Goal: Task Accomplishment & Management: Complete application form

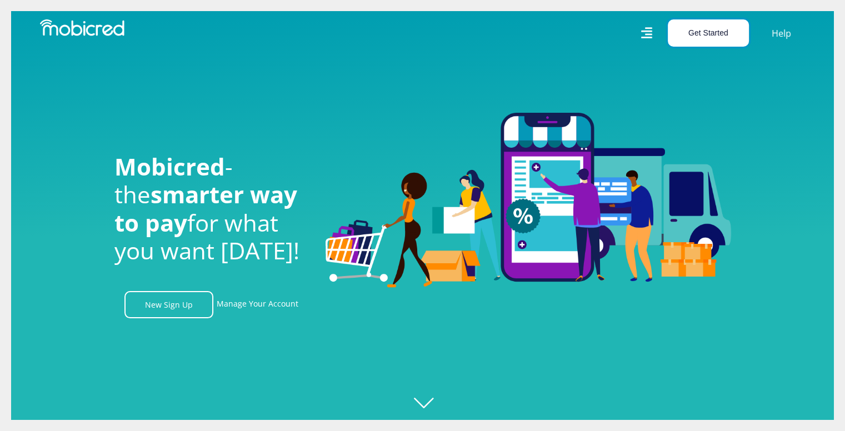
click at [701, 36] on button "Get Started" at bounding box center [708, 32] width 81 height 27
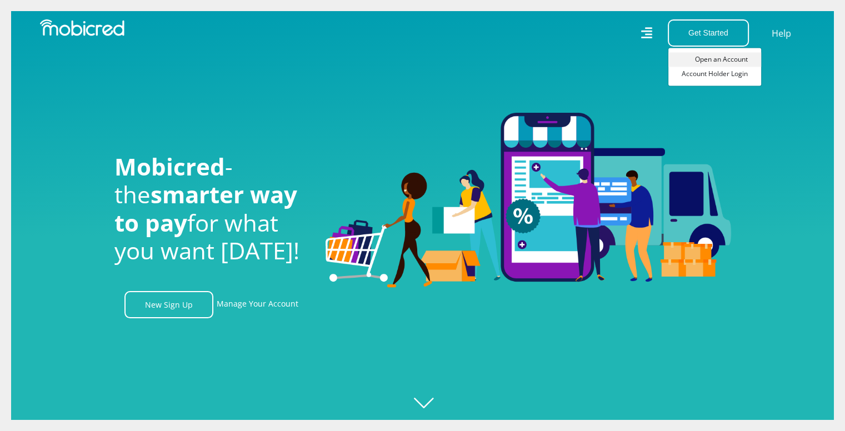
click at [727, 59] on link "Open an Account" at bounding box center [714, 59] width 93 height 14
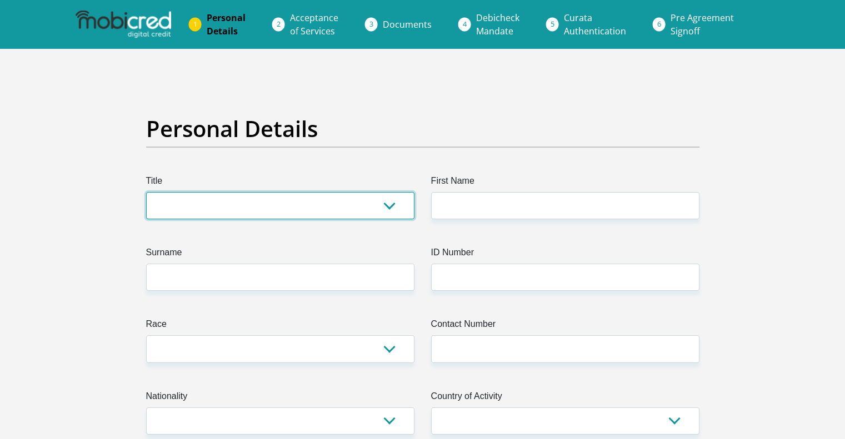
click at [238, 211] on select "Mr Ms Mrs Dr [PERSON_NAME]" at bounding box center [280, 205] width 268 height 27
select select "Ms"
click at [146, 192] on select "Mr Ms Mrs Dr [PERSON_NAME]" at bounding box center [280, 205] width 268 height 27
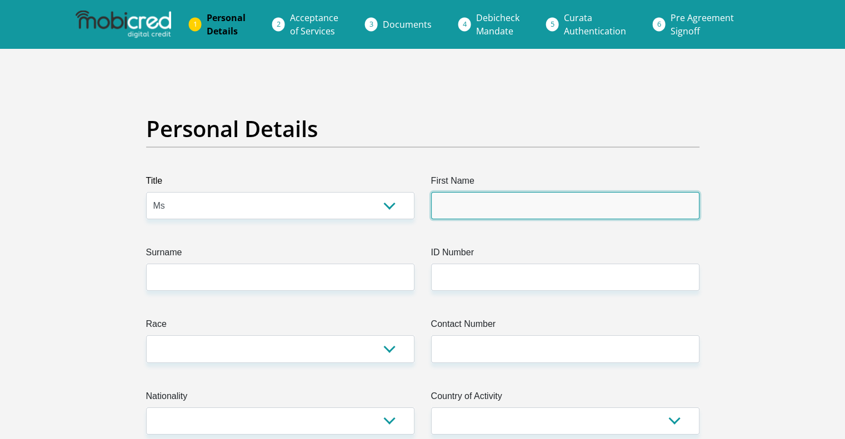
click at [476, 204] on input "First Name" at bounding box center [565, 205] width 268 height 27
type input "[PERSON_NAME]"
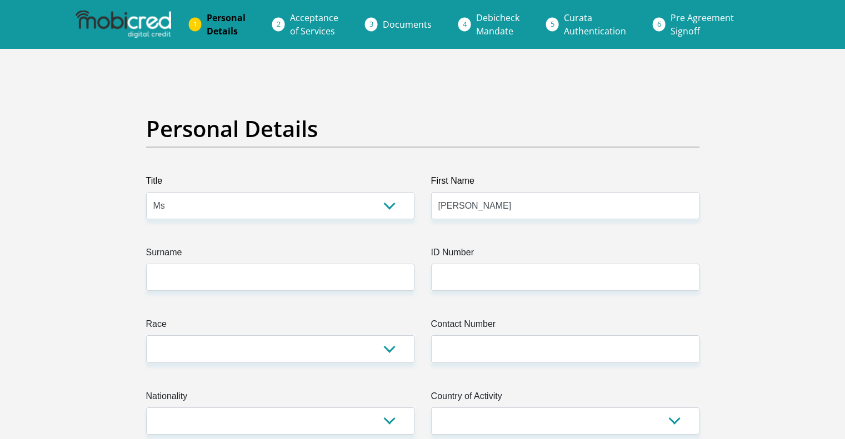
click at [262, 259] on label "Surname" at bounding box center [280, 255] width 268 height 18
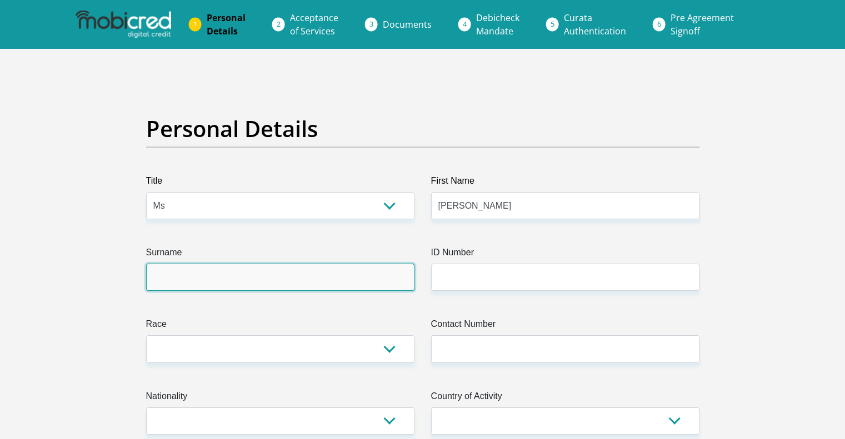
click at [262, 264] on input "Surname" at bounding box center [280, 277] width 268 height 27
click at [245, 282] on input "Surname" at bounding box center [280, 277] width 268 height 27
type input "Cronje"
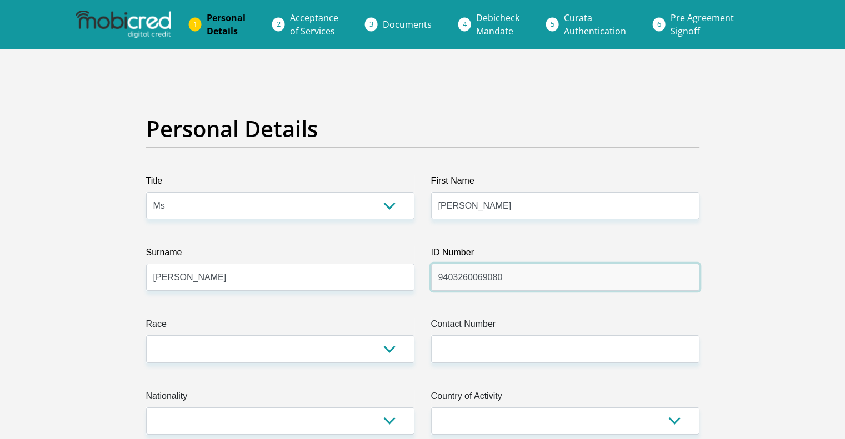
type input "9403260069080"
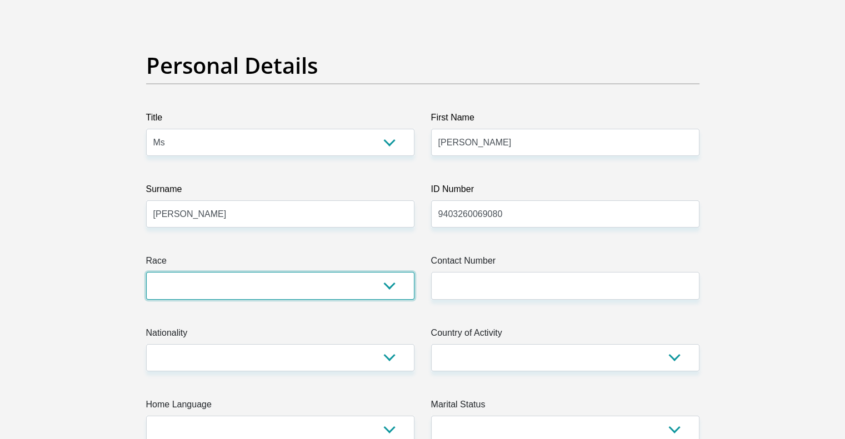
scroll to position [111, 0]
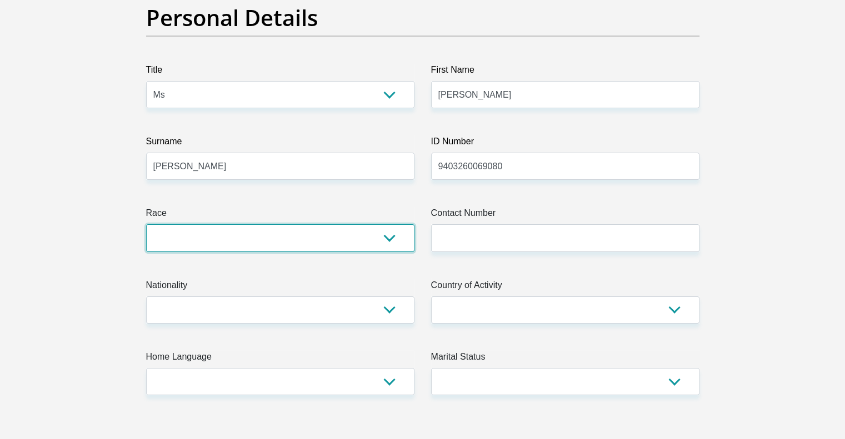
click at [288, 230] on select "Black Coloured Indian White Other" at bounding box center [280, 237] width 268 height 27
select select "4"
click at [146, 224] on select "Black Coloured Indian White Other" at bounding box center [280, 237] width 268 height 27
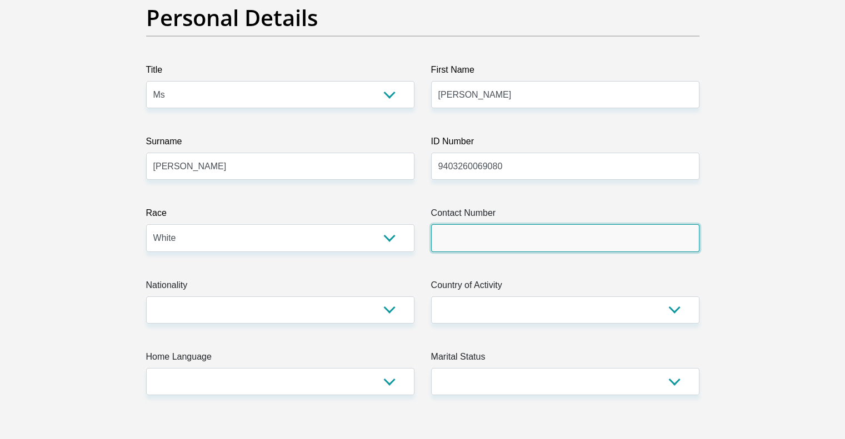
click at [482, 233] on input "Contact Number" at bounding box center [565, 237] width 268 height 27
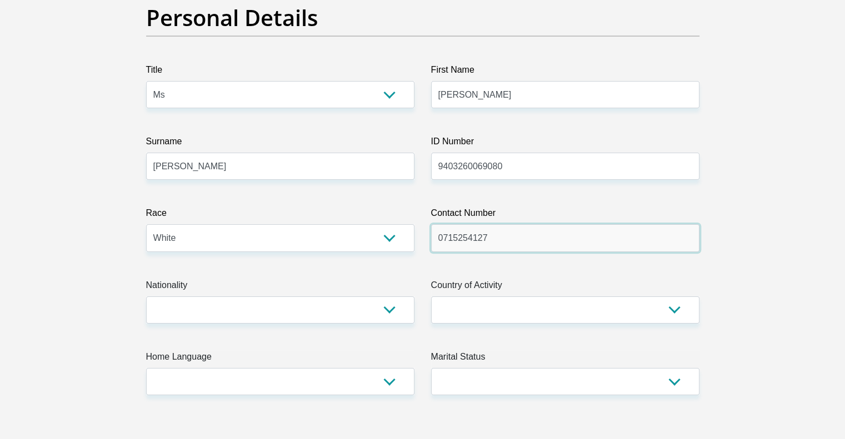
type input "0715254127"
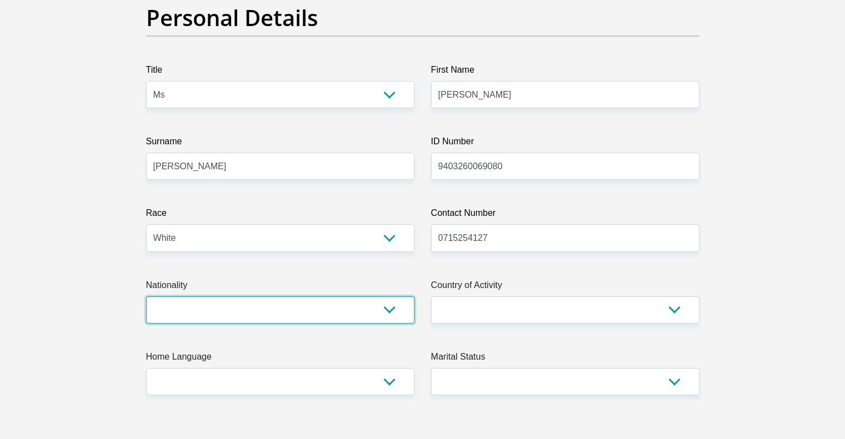
click at [353, 308] on select "South Africa Afghanistan Aland Islands Albania Algeria America Samoa American V…" at bounding box center [280, 310] width 268 height 27
select select "ZAF"
click at [146, 297] on select "South Africa Afghanistan Aland Islands Albania Algeria America Samoa American V…" at bounding box center [280, 310] width 268 height 27
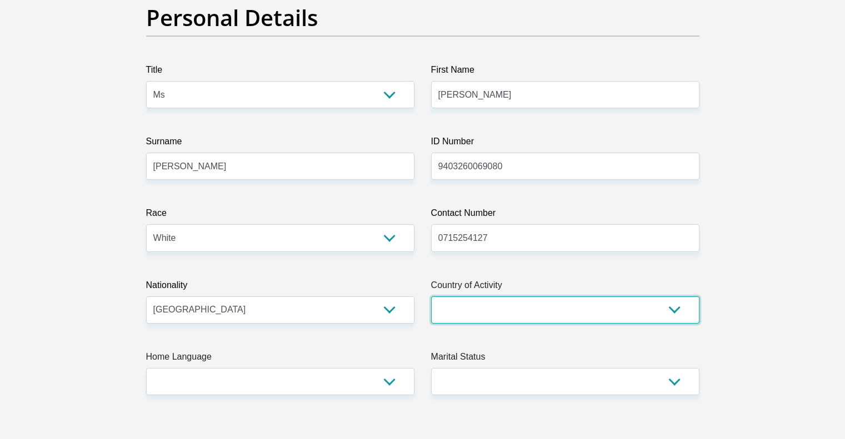
click at [473, 320] on select "South Africa Afghanistan Aland Islands Albania Algeria America Samoa American V…" at bounding box center [565, 310] width 268 height 27
select select "ZAF"
click at [483, 314] on select "South Africa Afghanistan Aland Islands Albania Algeria America Samoa American V…" at bounding box center [565, 310] width 268 height 27
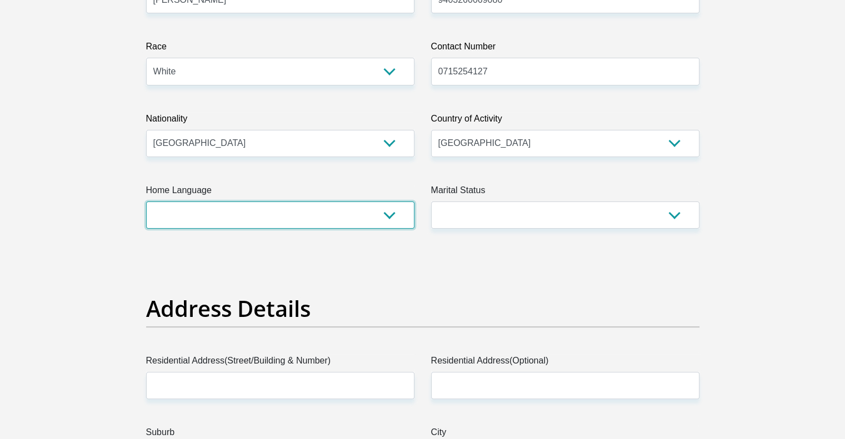
click at [243, 214] on select "Afrikaans English Sepedi South Ndebele Southern Sotho Swati Tsonga Tswana Venda…" at bounding box center [280, 215] width 268 height 27
select select "eng"
click at [146, 202] on select "Afrikaans English Sepedi South Ndebele Southern Sotho Swati Tsonga Tswana Venda…" at bounding box center [280, 215] width 268 height 27
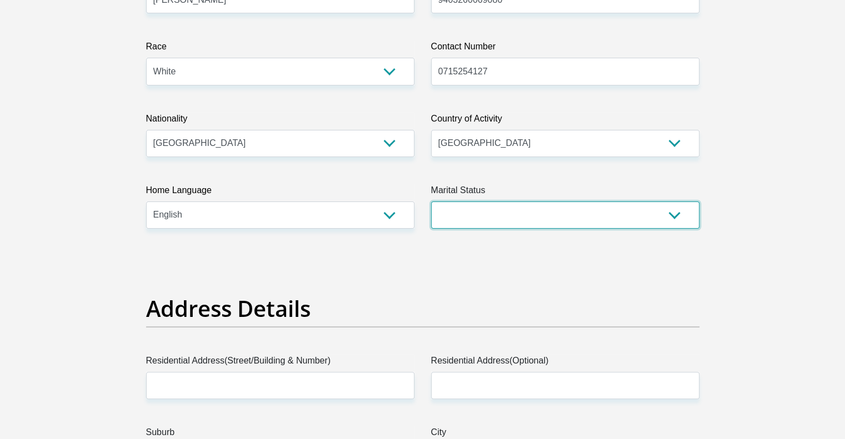
click at [510, 214] on select "Married ANC Single Divorced Widowed Married COP or Customary Law" at bounding box center [565, 215] width 268 height 27
select select "2"
click at [431, 202] on select "Married ANC Single Divorced Widowed Married COP or Customary Law" at bounding box center [565, 215] width 268 height 27
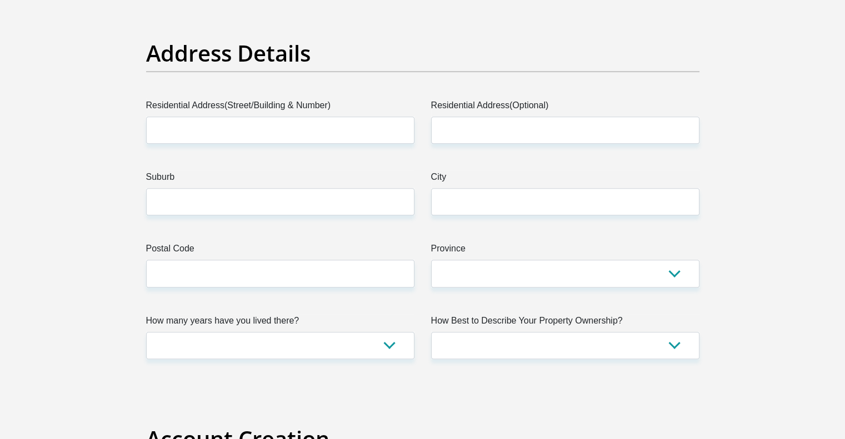
scroll to position [556, 0]
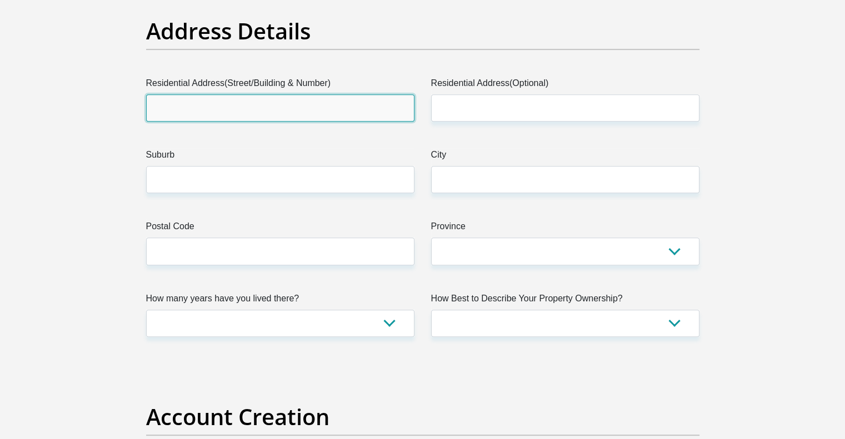
click at [296, 112] on input "Residential Address(Street/Building & Number)" at bounding box center [280, 107] width 268 height 27
type input "52"
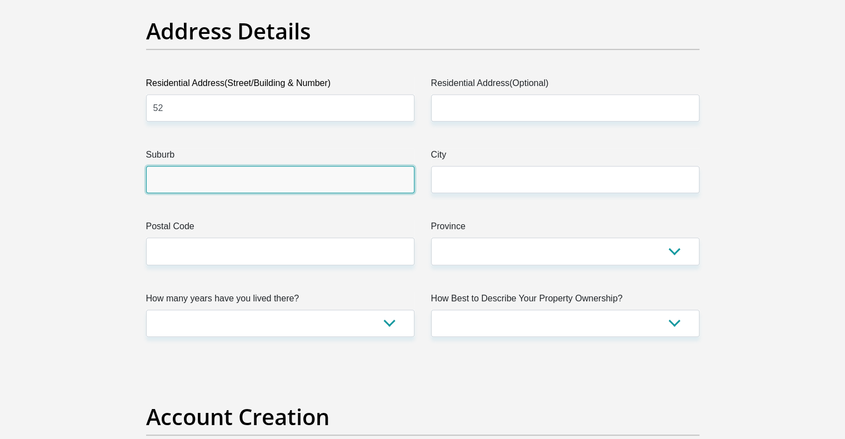
click at [337, 177] on input "Suburb" at bounding box center [280, 179] width 268 height 27
type input "K"
type input "Kraaifontein"
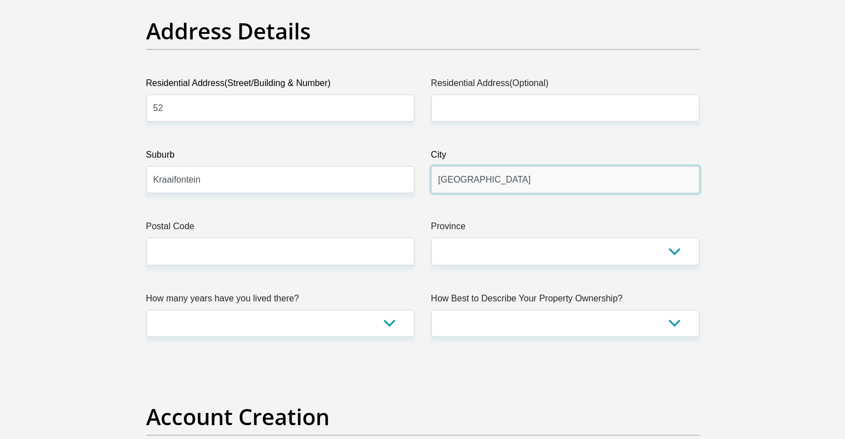
type input "Cape Town"
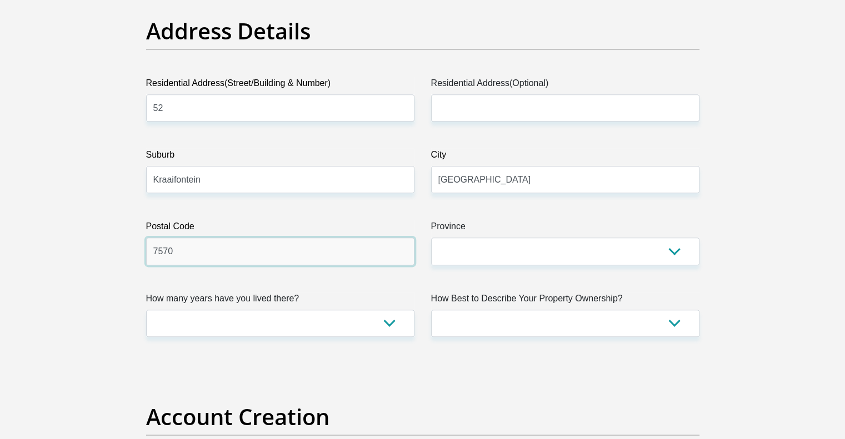
type input "7570"
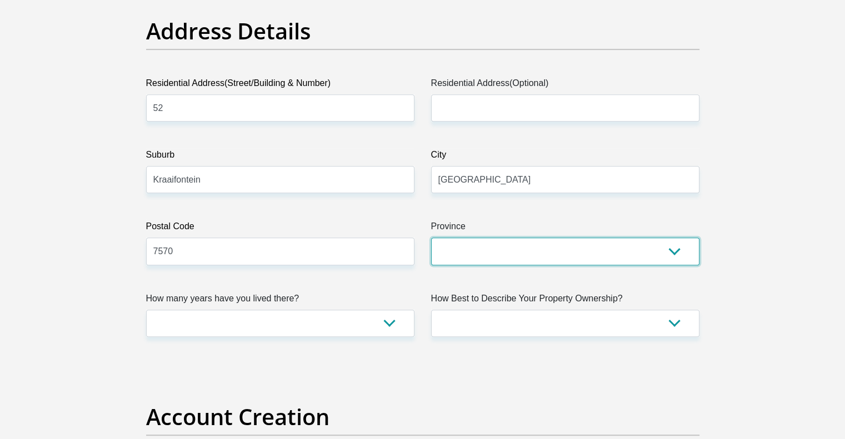
click at [573, 243] on select "Eastern Cape Free State Gauteng KwaZulu-Natal Limpopo Mpumalanga Northern Cape …" at bounding box center [565, 251] width 268 height 27
select select "Western Cape"
click at [431, 238] on select "Eastern Cape Free State Gauteng KwaZulu-Natal Limpopo Mpumalanga Northern Cape …" at bounding box center [565, 251] width 268 height 27
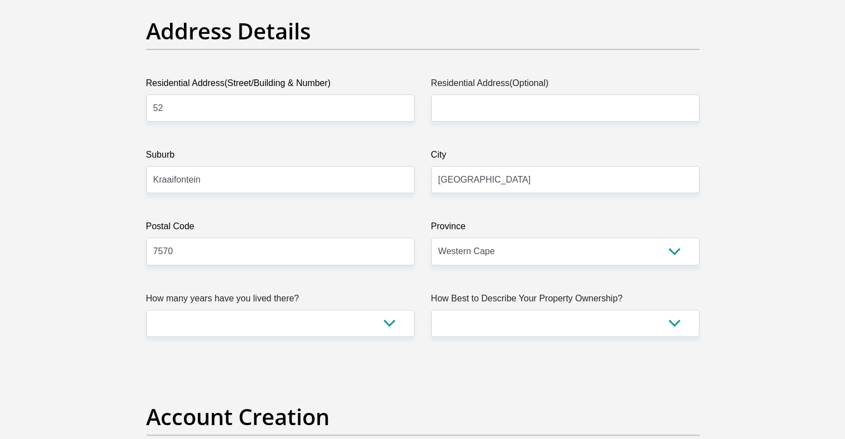
click at [179, 297] on label "How many years have you lived there?" at bounding box center [280, 301] width 268 height 18
click at [179, 310] on select "less than 1 year 1-3 years 3-5 years 5+ years" at bounding box center [280, 323] width 268 height 27
click at [191, 328] on select "less than 1 year 1-3 years 3-5 years 5+ years" at bounding box center [280, 323] width 268 height 27
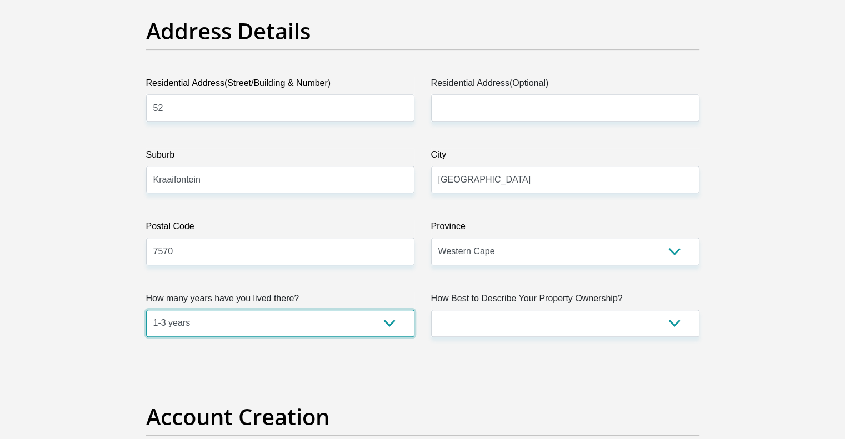
click at [146, 310] on select "less than 1 year 1-3 years 3-5 years 5+ years" at bounding box center [280, 323] width 268 height 27
click at [203, 328] on select "less than 1 year 1-3 years 3-5 years 5+ years" at bounding box center [280, 323] width 268 height 27
select select "4"
click at [146, 310] on select "less than 1 year 1-3 years 3-5 years 5+ years" at bounding box center [280, 323] width 268 height 27
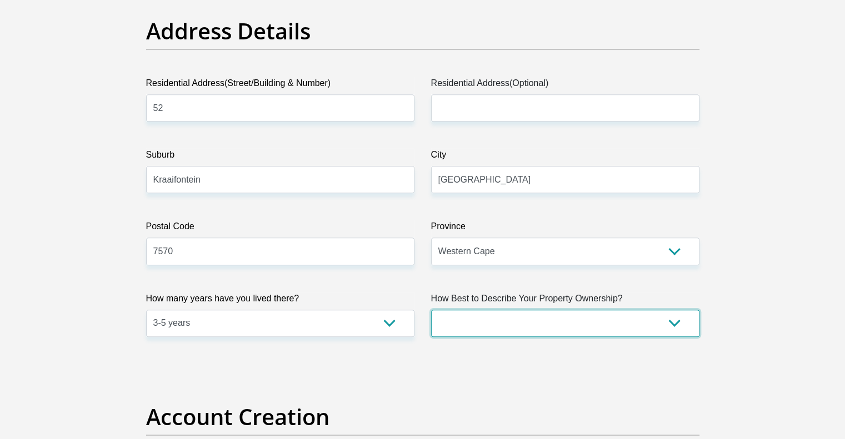
click at [483, 318] on select "Owned Rented Family Owned Company Dwelling" at bounding box center [565, 323] width 268 height 27
click at [431, 310] on select "Owned Rented Family Owned Company Dwelling" at bounding box center [565, 323] width 268 height 27
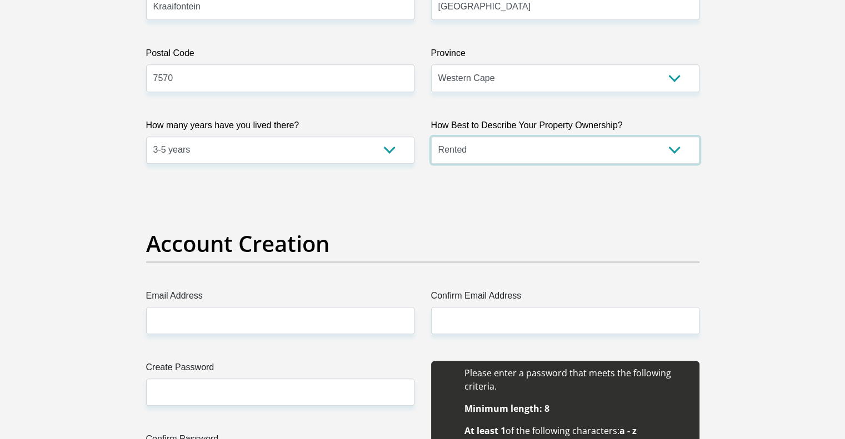
scroll to position [778, 0]
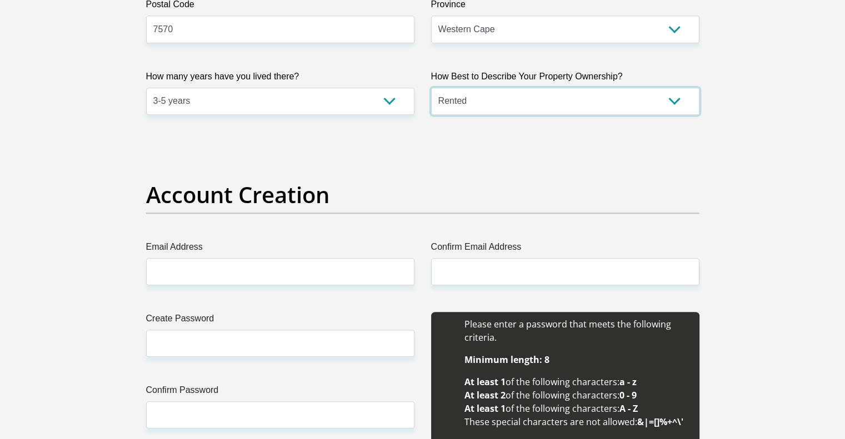
click at [450, 108] on select "Owned Rented Family Owned Company Dwelling" at bounding box center [565, 101] width 268 height 27
select select "parents"
click at [431, 88] on select "Owned Rented Family Owned Company Dwelling" at bounding box center [565, 101] width 268 height 27
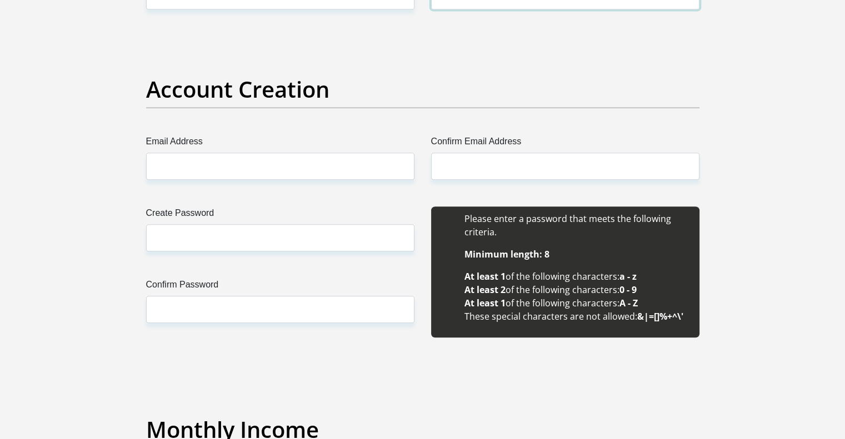
scroll to position [889, 0]
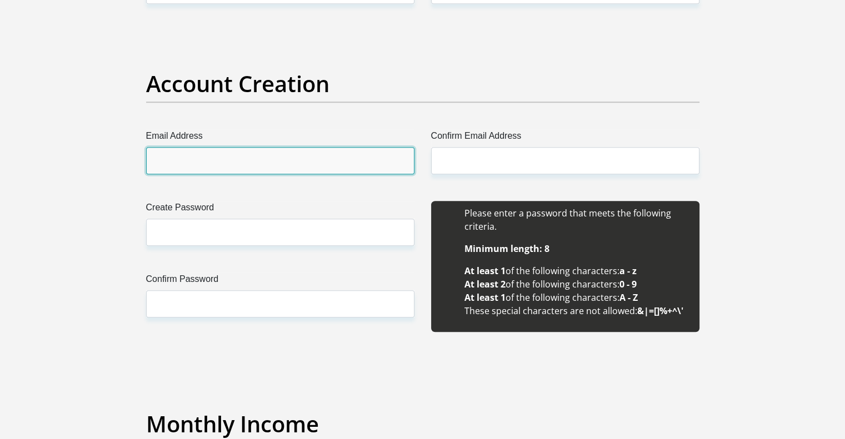
click at [276, 167] on input "Email Address" at bounding box center [280, 160] width 268 height 27
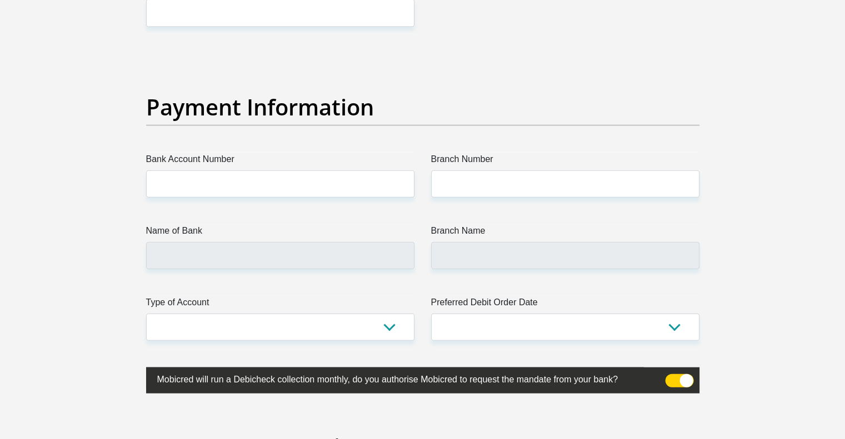
scroll to position [2489, 0]
